Goal: Task Accomplishment & Management: Manage account settings

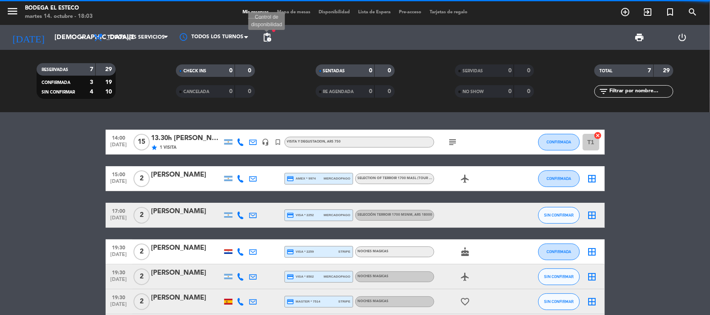
click at [267, 36] on span "pending_actions" at bounding box center [267, 37] width 10 height 10
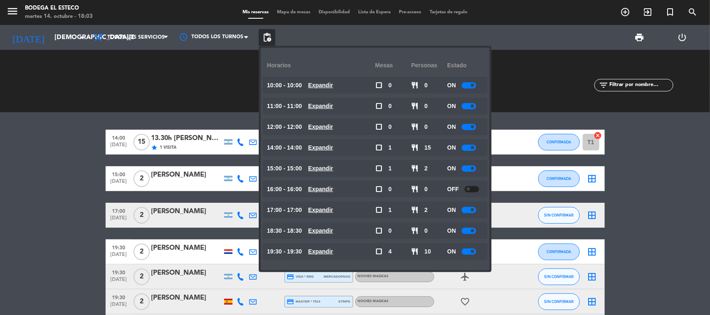
click at [471, 86] on div at bounding box center [468, 85] width 15 height 6
click at [212, 104] on div "RESERVADAS 7 29 CONFIRMADA 3 19 SIN CONFIRMAR 4 10 CHECK INS 0 0 CANCELADA 0 0 …" at bounding box center [355, 81] width 710 height 62
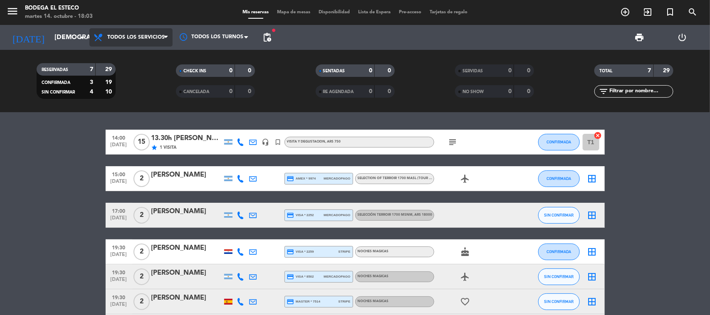
click at [122, 39] on span "Todos los servicios" at bounding box center [135, 38] width 57 height 6
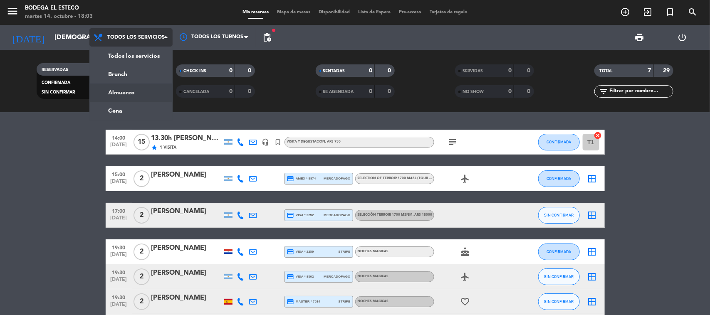
click at [136, 92] on div "menu Bodega El Esteco [DATE] 14. octubre - 18:03 Mis reservas Mapa de mesas Dis…" at bounding box center [355, 56] width 710 height 112
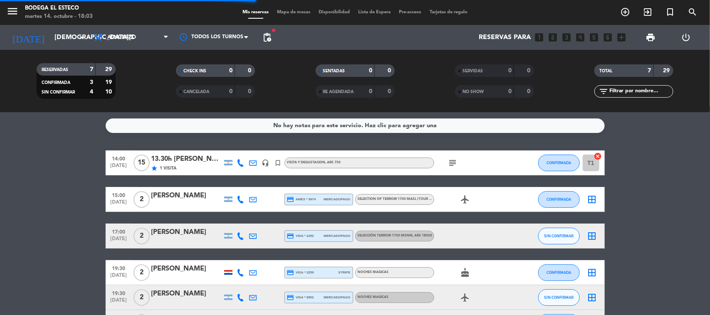
click at [367, 126] on div "No hay notas para este servicio. Haz clic para agregar una" at bounding box center [354, 126] width 163 height 10
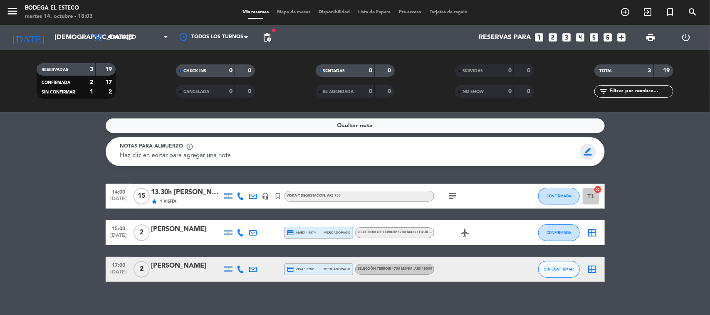
click at [584, 151] on span "border_color" at bounding box center [587, 152] width 16 height 16
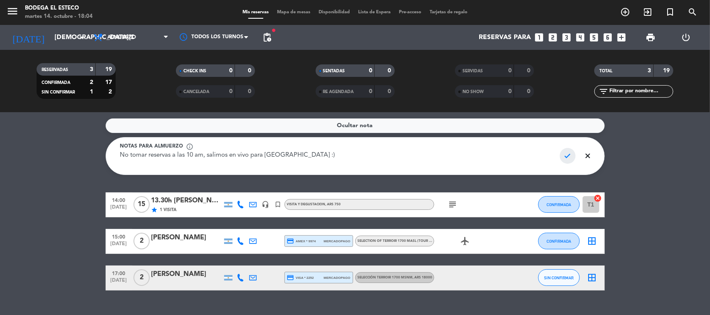
type textarea "No tomar reservas a las 10 am, salimos en vivo para [GEOGRAPHIC_DATA] :)"
click at [567, 155] on span "check" at bounding box center [568, 156] width 16 height 16
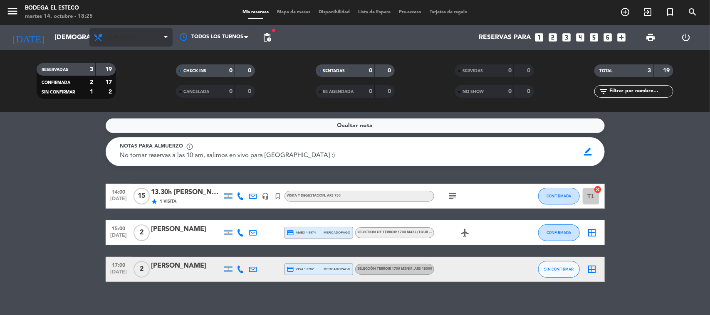
click at [140, 38] on span "Almuerzo" at bounding box center [130, 37] width 83 height 18
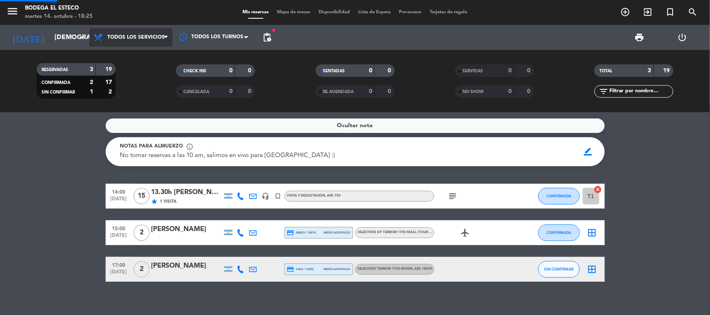
click at [141, 50] on div "menu Bodega El Esteco [DATE] 14. octubre - 18:25 Mis reservas Mapa de mesas Dis…" at bounding box center [355, 56] width 710 height 112
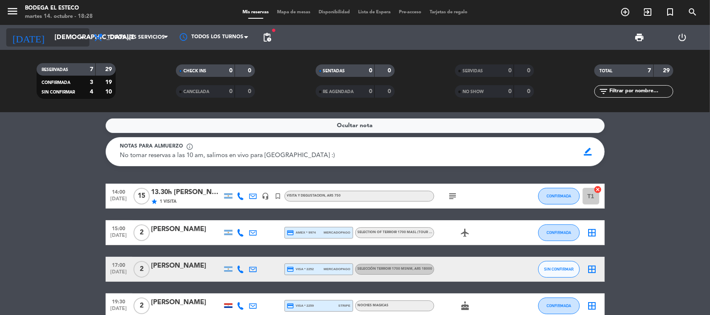
click at [50, 32] on input "[DEMOGRAPHIC_DATA][DATE]" at bounding box center [94, 38] width 88 height 16
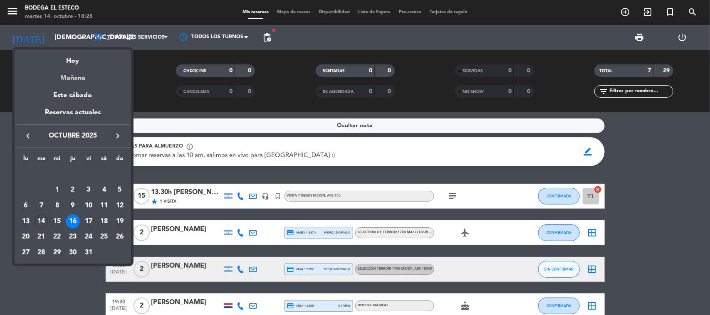
click at [67, 79] on div "Mañana" at bounding box center [73, 75] width 116 height 17
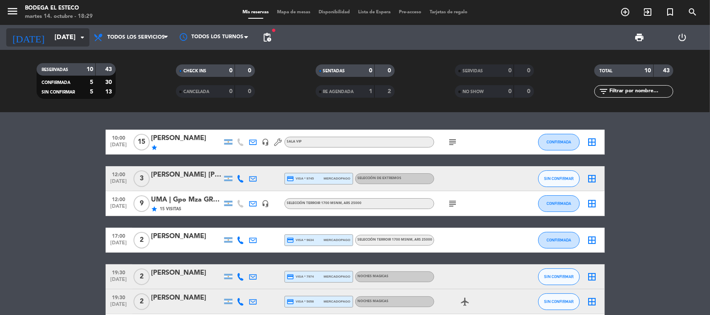
click at [50, 42] on input "[DATE]" at bounding box center [94, 38] width 88 height 16
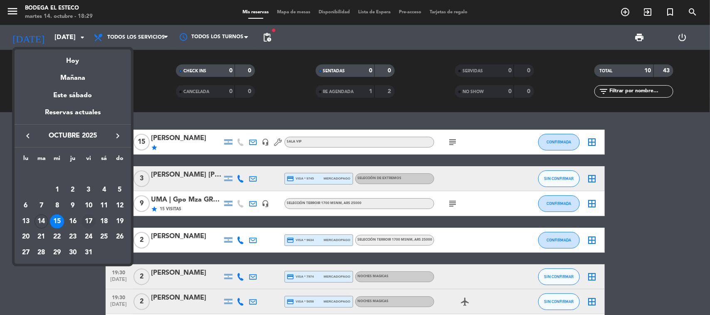
click at [90, 219] on div "17" at bounding box center [88, 221] width 14 height 14
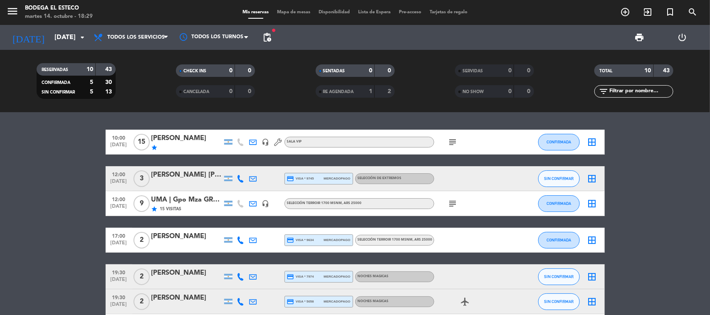
type input "[DATE]"
